Goal: Task Accomplishment & Management: Manage account settings

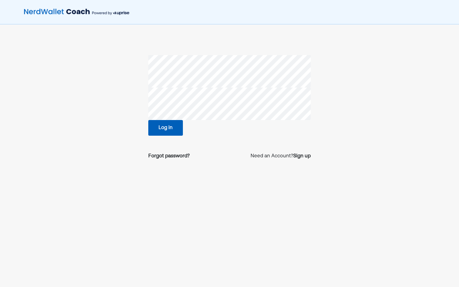
click at [173, 124] on button "Log in" at bounding box center [165, 128] width 35 height 16
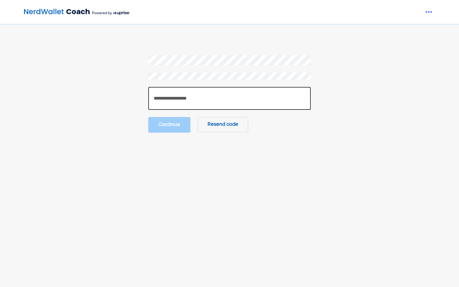
click at [195, 99] on input "number" at bounding box center [229, 98] width 162 height 23
click at [269, 93] on input "number" at bounding box center [229, 98] width 162 height 23
click at [250, 105] on input "number" at bounding box center [229, 98] width 162 height 23
paste input "******"
type input "******"
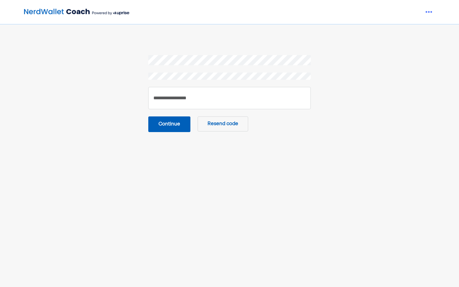
click at [176, 124] on button "Continue" at bounding box center [169, 124] width 42 height 16
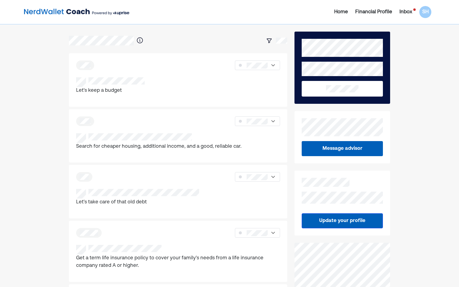
click at [449, 11] on div at bounding box center [229, 13] width 459 height 27
click at [407, 5] on div "Home Financial Profile Inbox SH" at bounding box center [229, 12] width 459 height 24
click at [402, 14] on div "Inbox" at bounding box center [405, 11] width 13 height 7
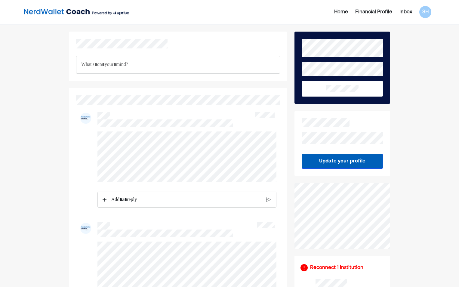
click at [378, 10] on div "Financial Profile" at bounding box center [373, 11] width 37 height 7
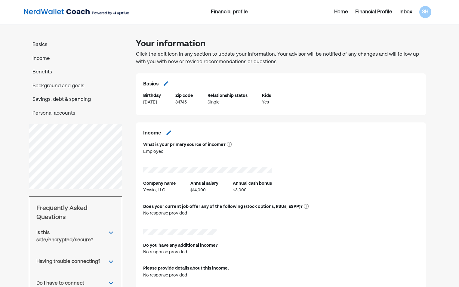
click at [372, 10] on div "Financial Profile" at bounding box center [373, 11] width 37 height 7
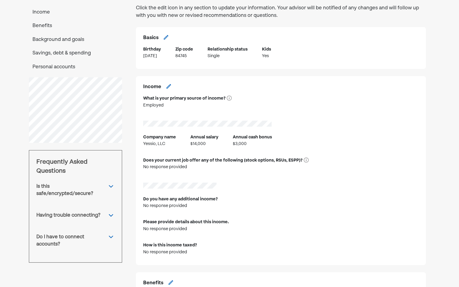
scroll to position [60, 0]
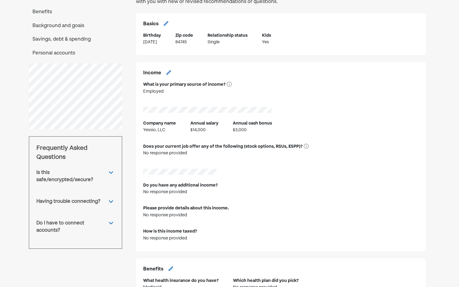
click at [197, 132] on div "$14,000" at bounding box center [204, 130] width 28 height 7
click at [249, 125] on div "Annual cash bonus" at bounding box center [252, 123] width 39 height 7
click at [248, 127] on div "$3,000" at bounding box center [252, 130] width 39 height 7
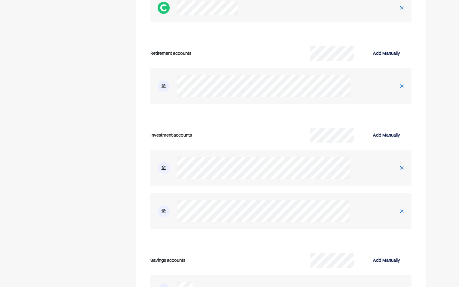
scroll to position [1172, 0]
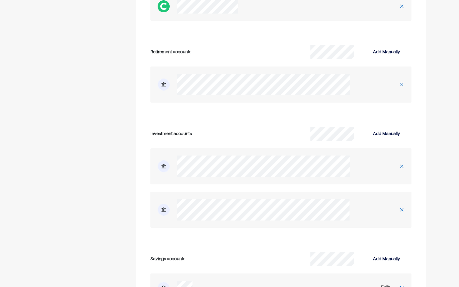
click at [179, 230] on div "Investment accounts Add Manually" at bounding box center [281, 181] width 276 height 118
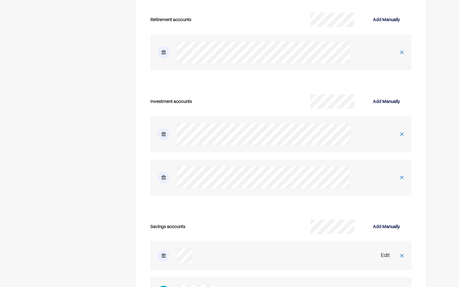
scroll to position [1262, 0]
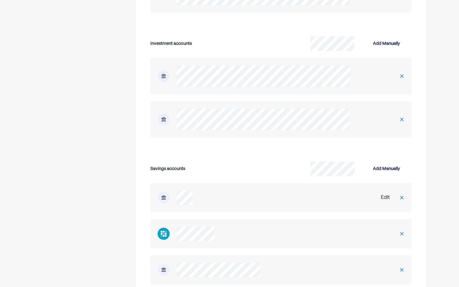
click at [396, 200] on div at bounding box center [401, 197] width 19 height 19
click at [403, 195] on img at bounding box center [401, 197] width 5 height 5
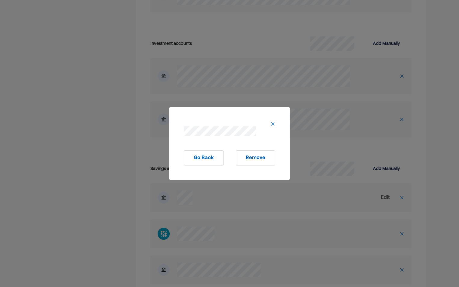
click at [273, 124] on img at bounding box center [272, 123] width 5 height 5
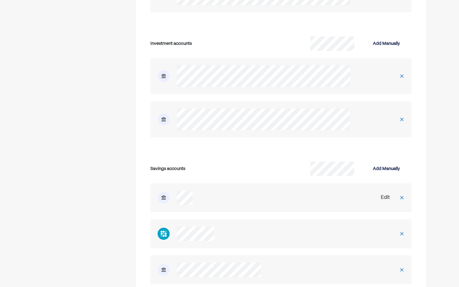
click at [380, 198] on div "Edit" at bounding box center [385, 197] width 14 height 7
click at [383, 197] on div "Edit" at bounding box center [384, 197] width 9 height 7
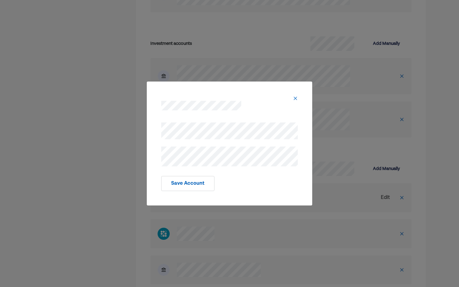
click at [197, 183] on button "Save Account" at bounding box center [187, 183] width 53 height 15
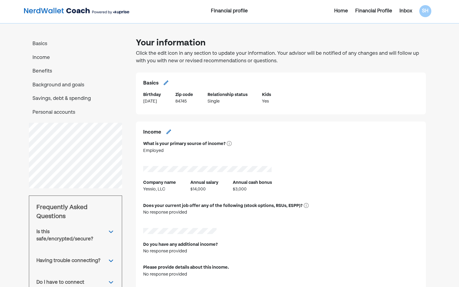
scroll to position [0, 0]
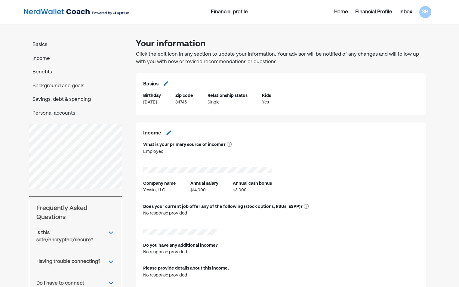
click at [77, 113] on p "Personal accounts" at bounding box center [75, 114] width 93 height 8
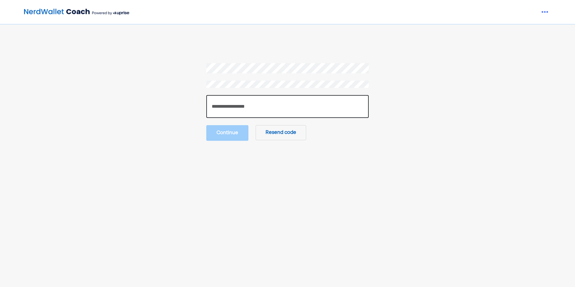
click at [236, 103] on input "number" at bounding box center [287, 106] width 162 height 23
click at [236, 104] on input "number" at bounding box center [287, 106] width 162 height 23
paste input "******"
type input "******"
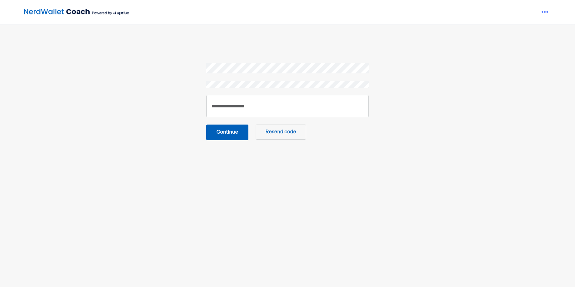
click at [238, 131] on button "Continue" at bounding box center [227, 132] width 42 height 16
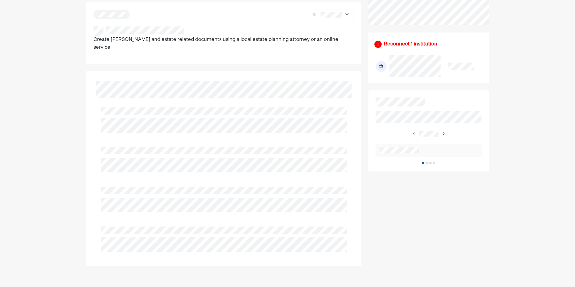
scroll to position [259, 0]
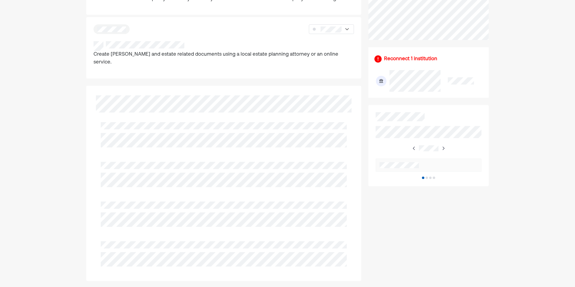
click at [493, 13] on div at bounding box center [287, 13] width 575 height 27
click at [564, 12] on div at bounding box center [287, 13] width 575 height 27
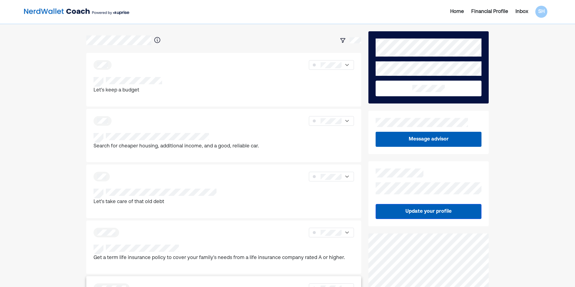
scroll to position [0, 0]
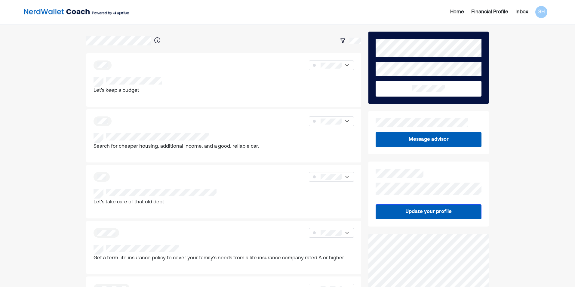
click at [464, 8] on div "Home Financial Profile Inbox SH" at bounding box center [464, 12] width 174 height 12
click at [460, 11] on div "Home" at bounding box center [457, 11] width 14 height 7
click at [536, 11] on div "SH" at bounding box center [541, 12] width 12 height 12
click at [535, 37] on div "Settings" at bounding box center [536, 37] width 19 height 7
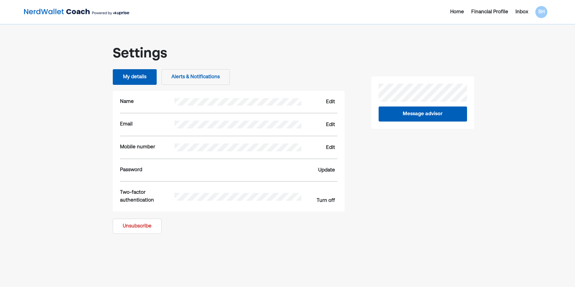
click at [173, 77] on button "Alerts & Notifications" at bounding box center [195, 77] width 68 height 16
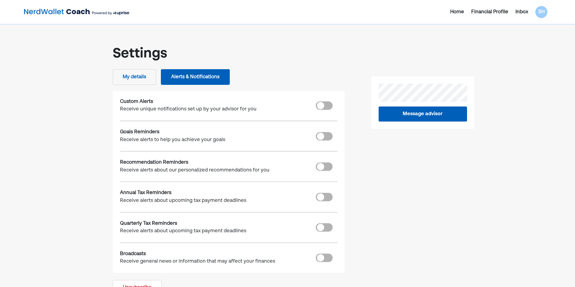
click at [142, 76] on button "My details" at bounding box center [134, 77] width 43 height 16
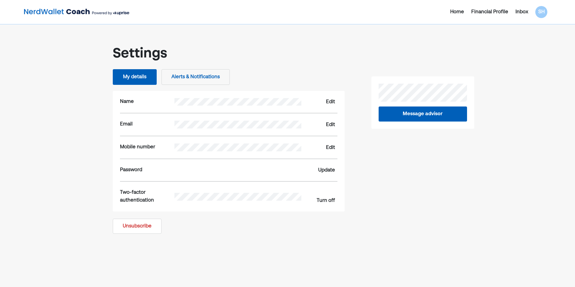
click at [452, 11] on div "Home" at bounding box center [457, 11] width 14 height 7
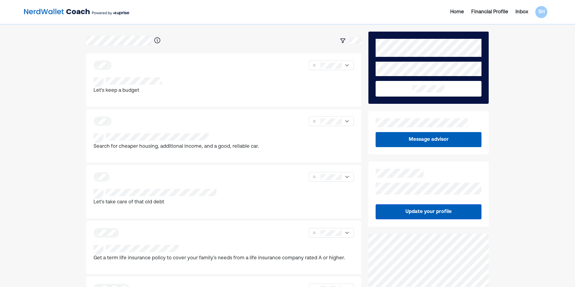
click at [57, 11] on img at bounding box center [76, 12] width 105 height 12
click at [531, 11] on div "Home Financial Profile Inbox SH" at bounding box center [464, 12] width 174 height 12
click at [536, 11] on div "SH" at bounding box center [541, 12] width 12 height 12
click at [529, 46] on div "Log out" at bounding box center [536, 48] width 18 height 7
